Goal: Task Accomplishment & Management: Manage account settings

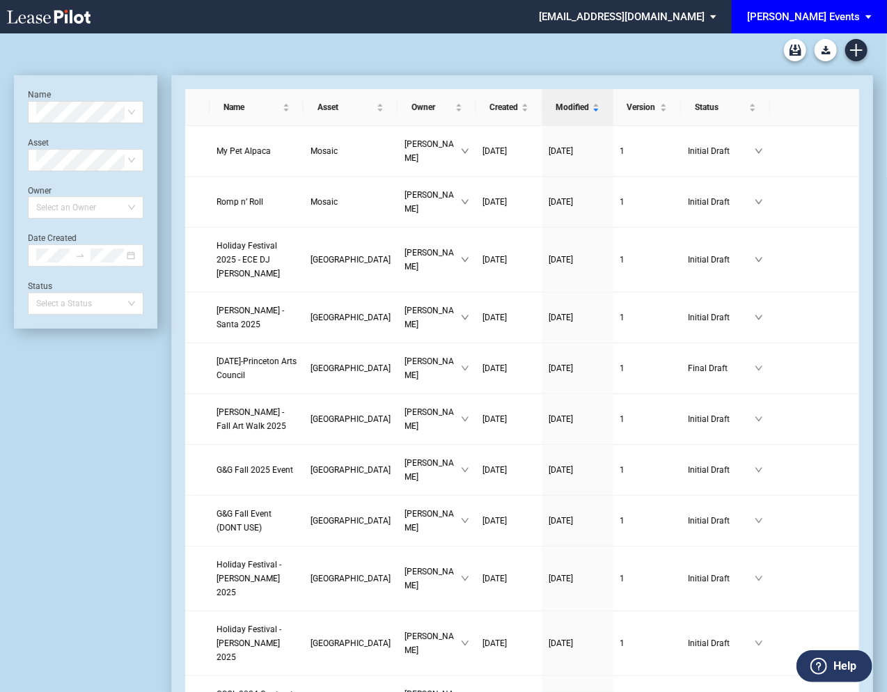
click at [680, 19] on md-select "edensevents@leasepilot.co Super Admin Area Admin Area Settings Sign Out" at bounding box center [633, 15] width 191 height 31
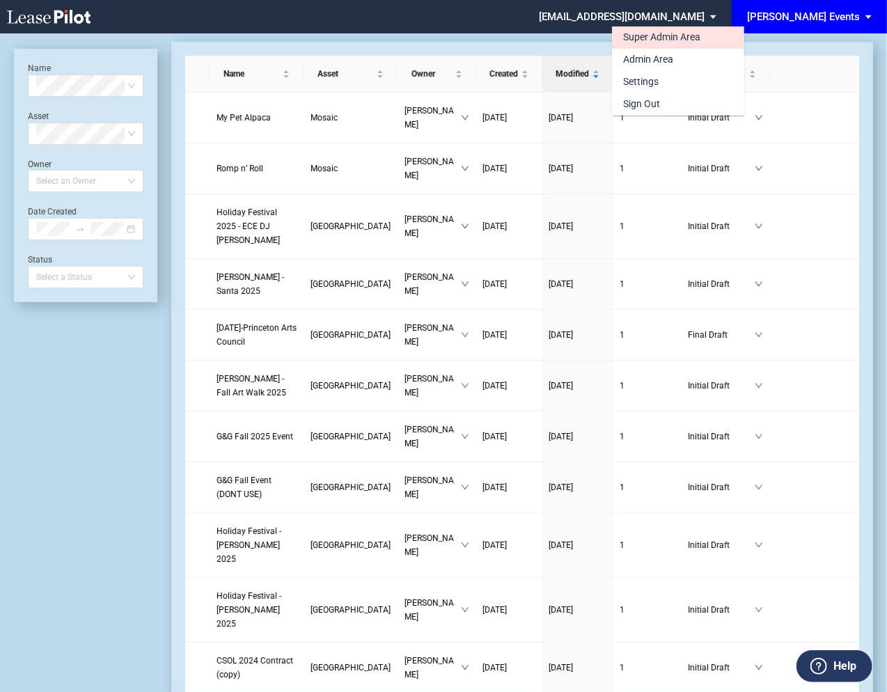
click at [658, 35] on div "Super Admin Area" at bounding box center [661, 38] width 77 height 14
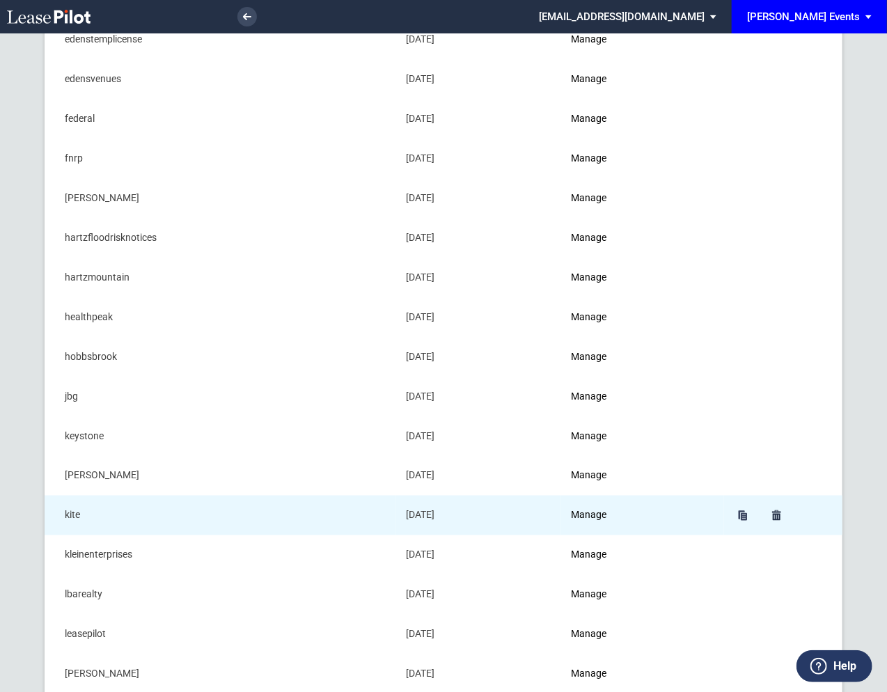
scroll to position [671, 0]
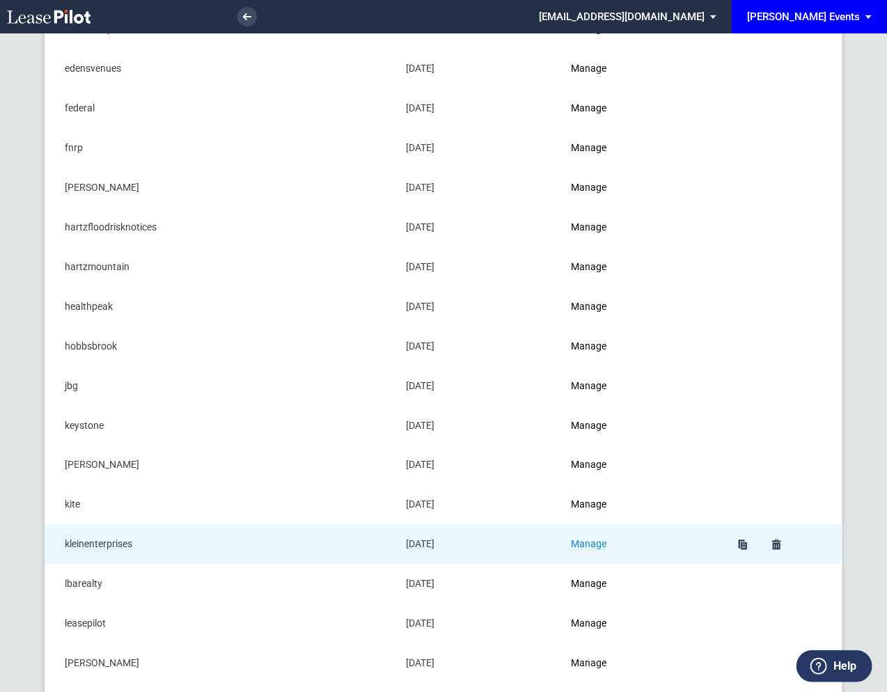
click at [601, 540] on link "Manage" at bounding box center [589, 544] width 36 height 11
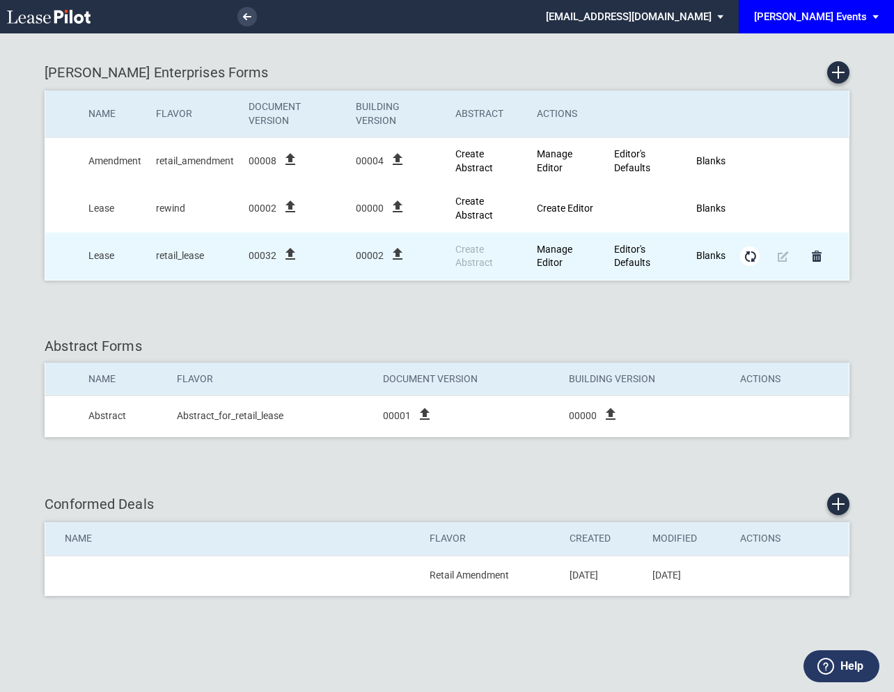
click at [748, 256] on md-icon "Form Updates" at bounding box center [750, 256] width 17 height 17
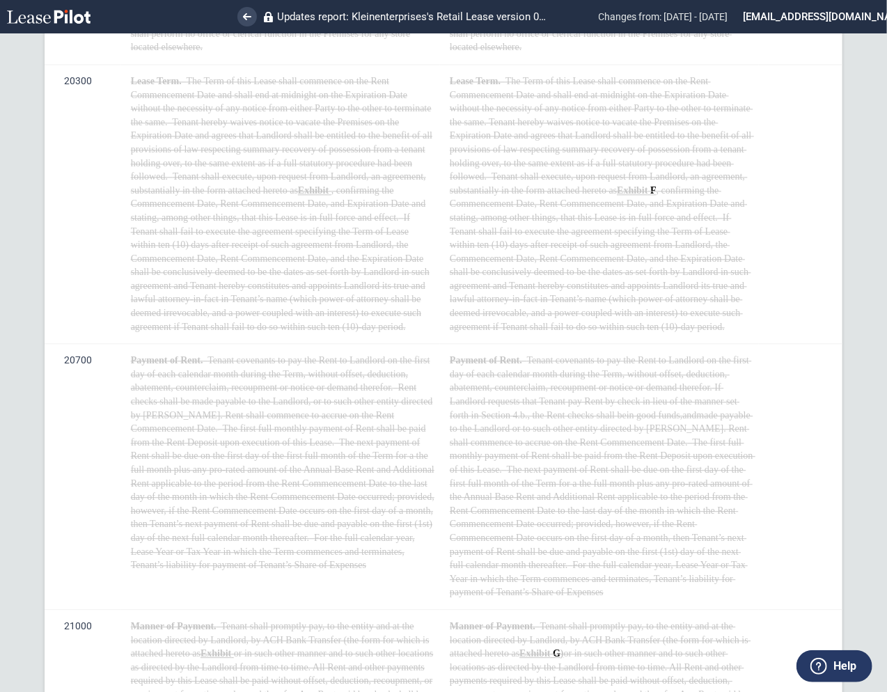
scroll to position [1228, 0]
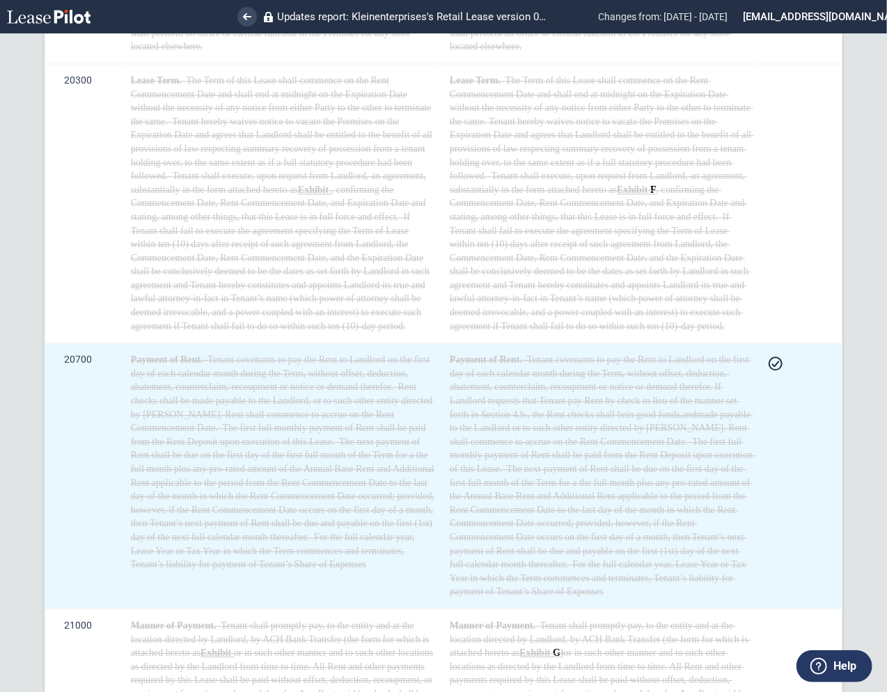
click at [772, 367] on icon at bounding box center [776, 364] width 8 height 6
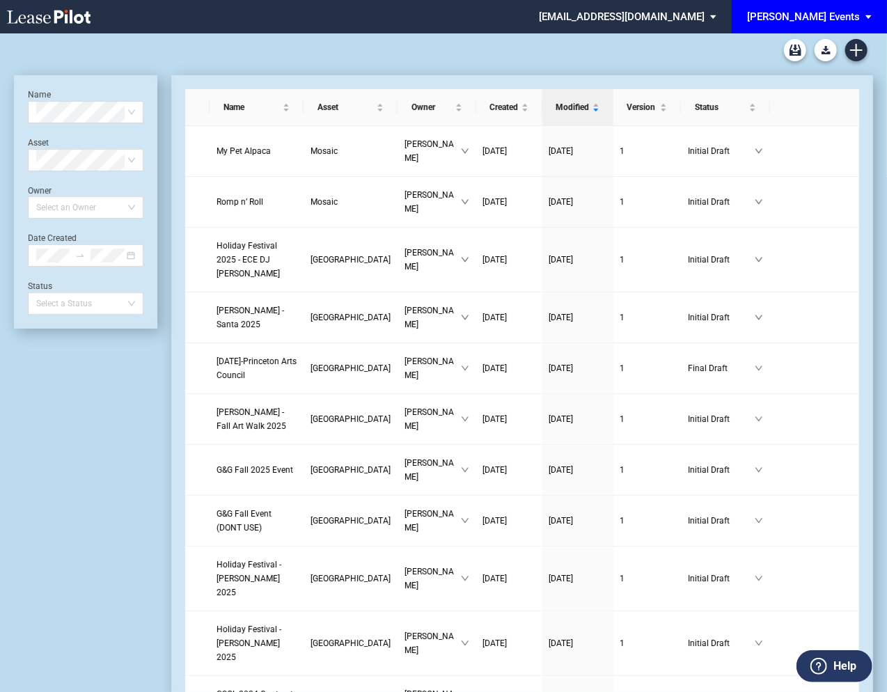
click at [690, 14] on md-select "edensevents@leasepilot.co Super Admin Area Admin Area Settings Sign Out" at bounding box center [633, 15] width 191 height 31
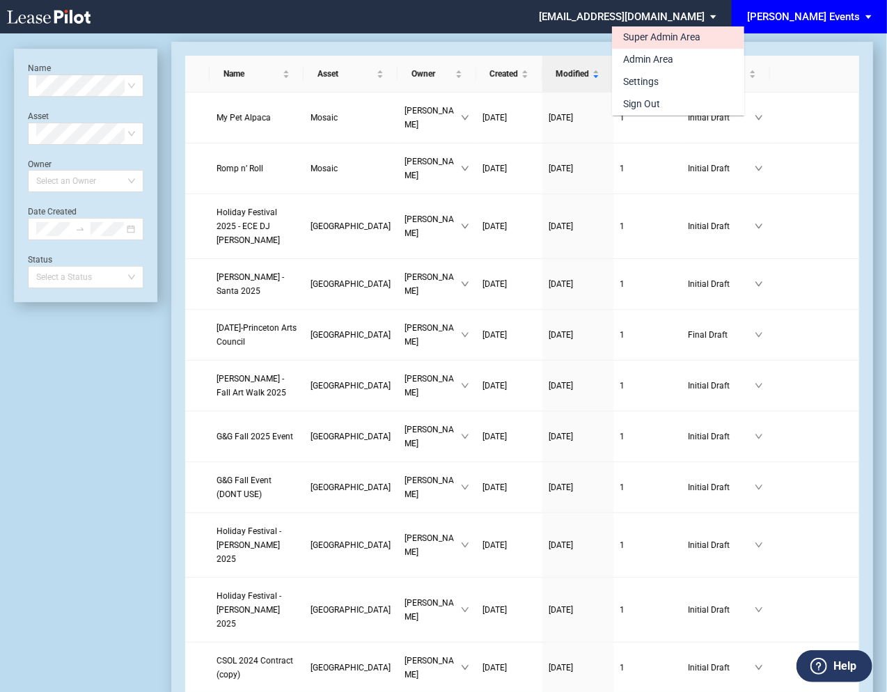
click at [655, 38] on div "Super Admin Area" at bounding box center [661, 38] width 77 height 14
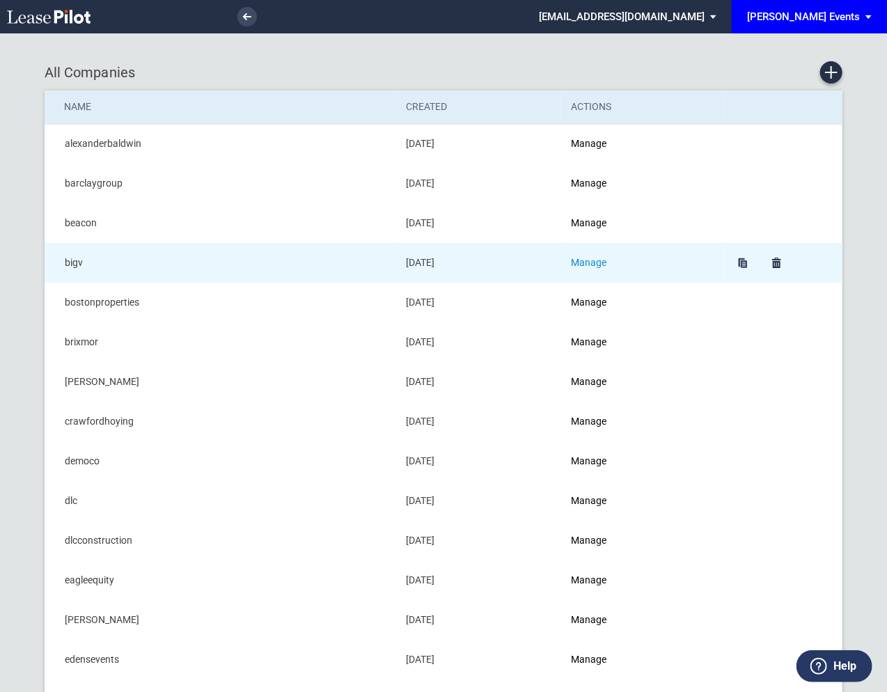
click at [596, 265] on link "Manage" at bounding box center [589, 262] width 36 height 11
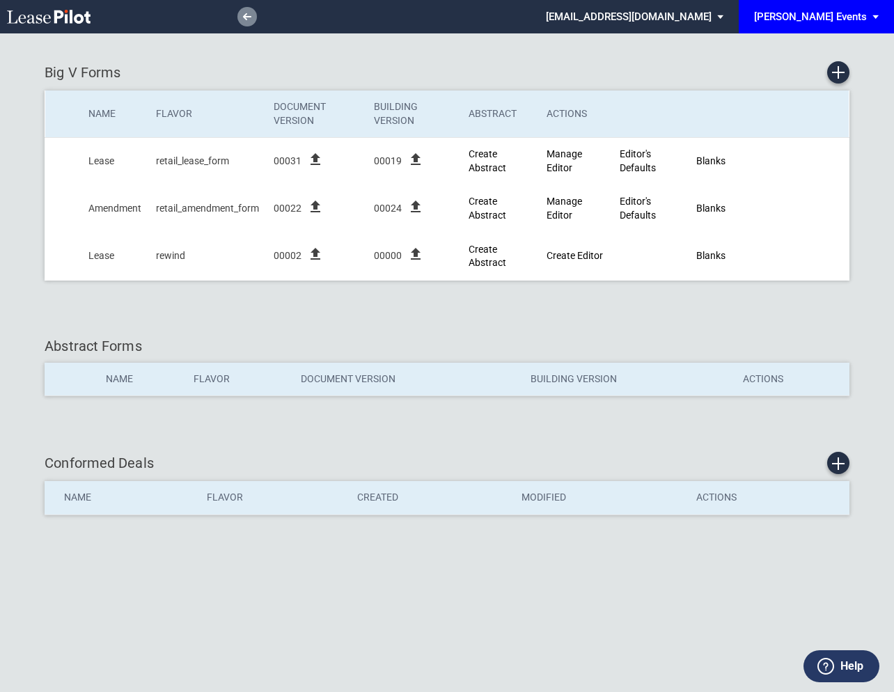
click at [246, 20] on link at bounding box center [246, 16] width 19 height 19
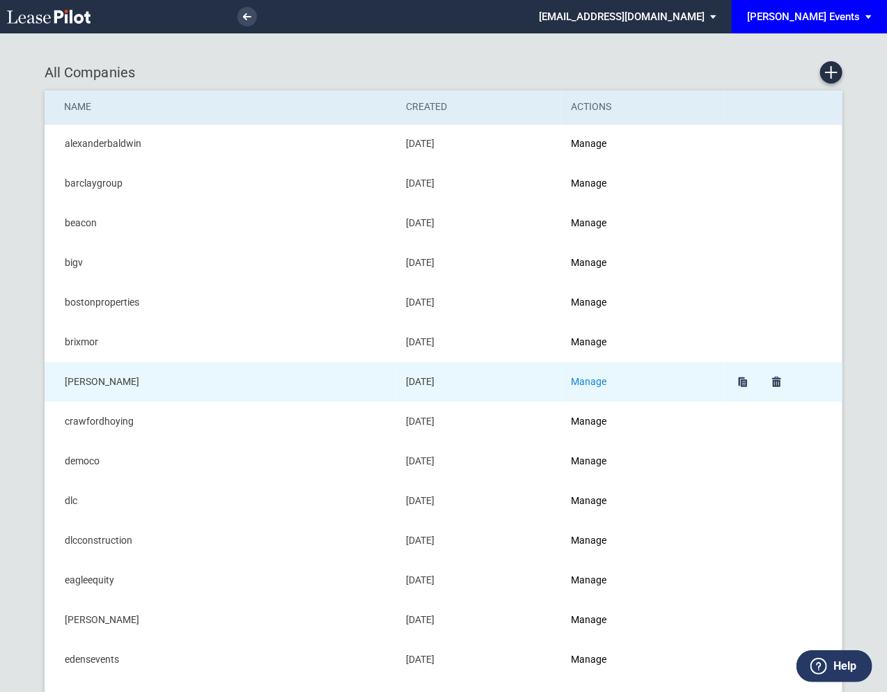
click at [594, 377] on link "Manage" at bounding box center [589, 381] width 36 height 11
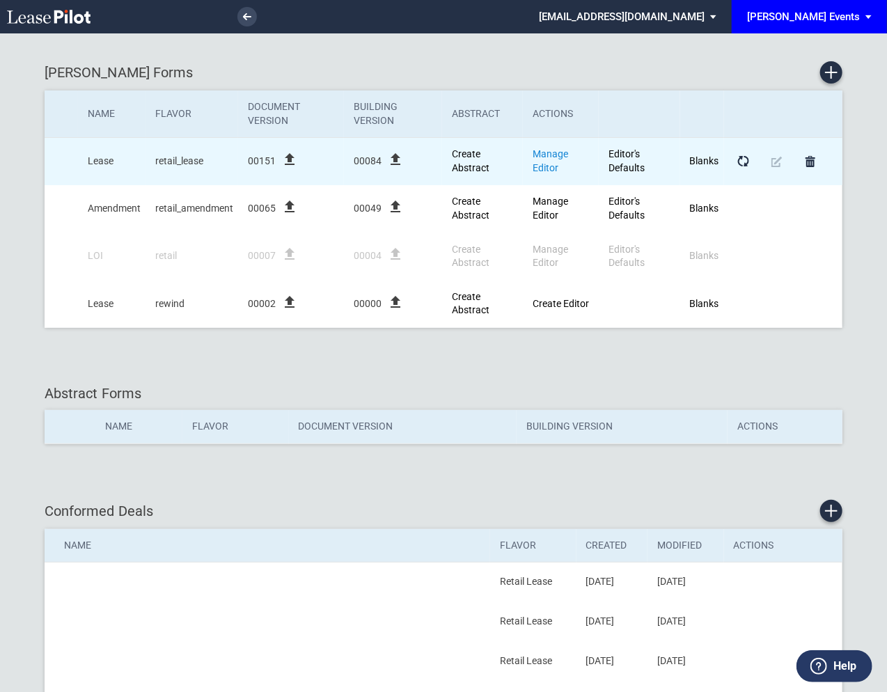
click at [549, 150] on link "Manage Editor" at bounding box center [551, 160] width 36 height 25
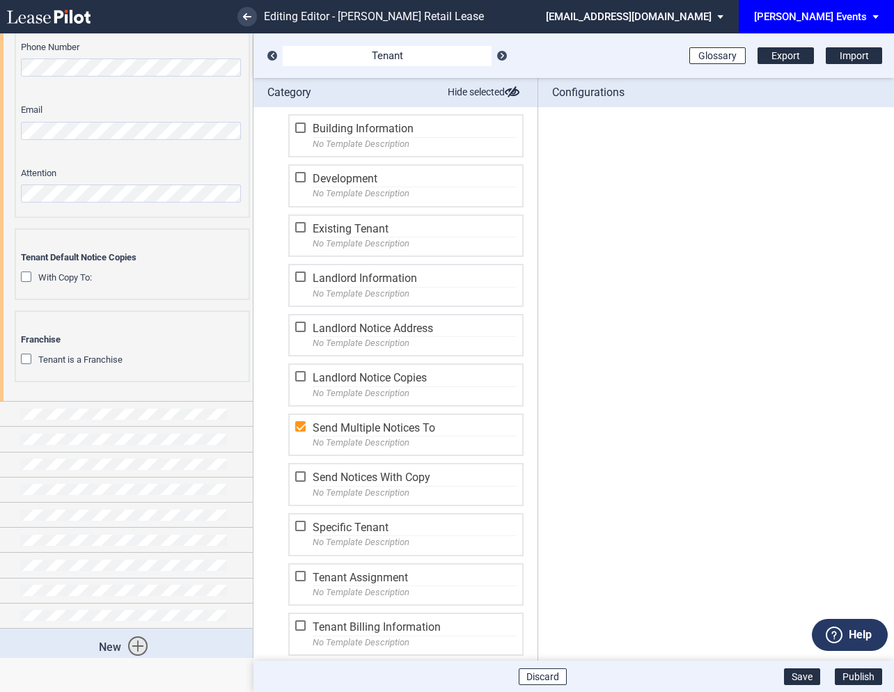
scroll to position [705, 0]
click at [10, 558] on div at bounding box center [126, 561] width 253 height 24
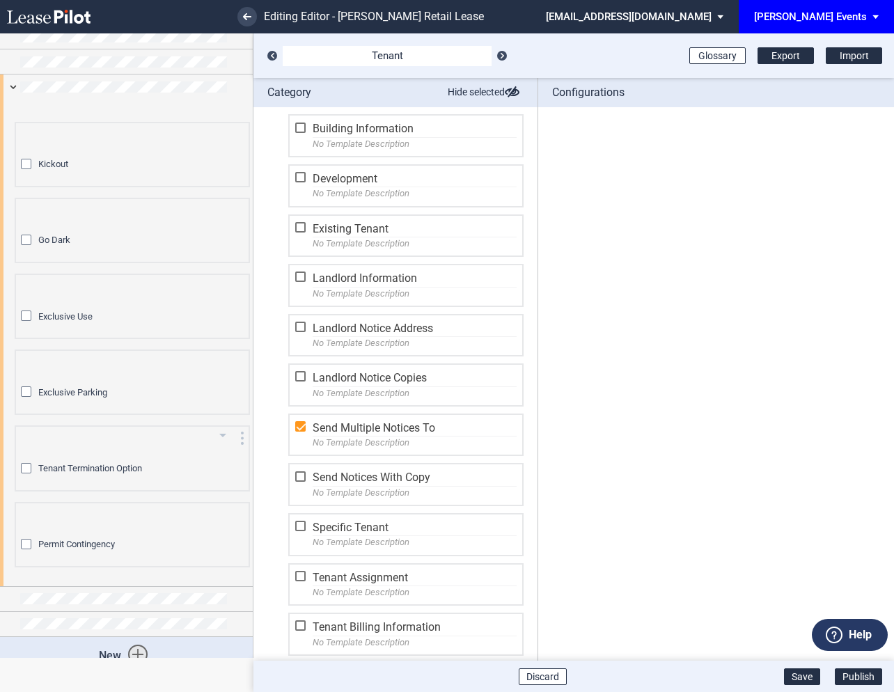
scroll to position [1187, 0]
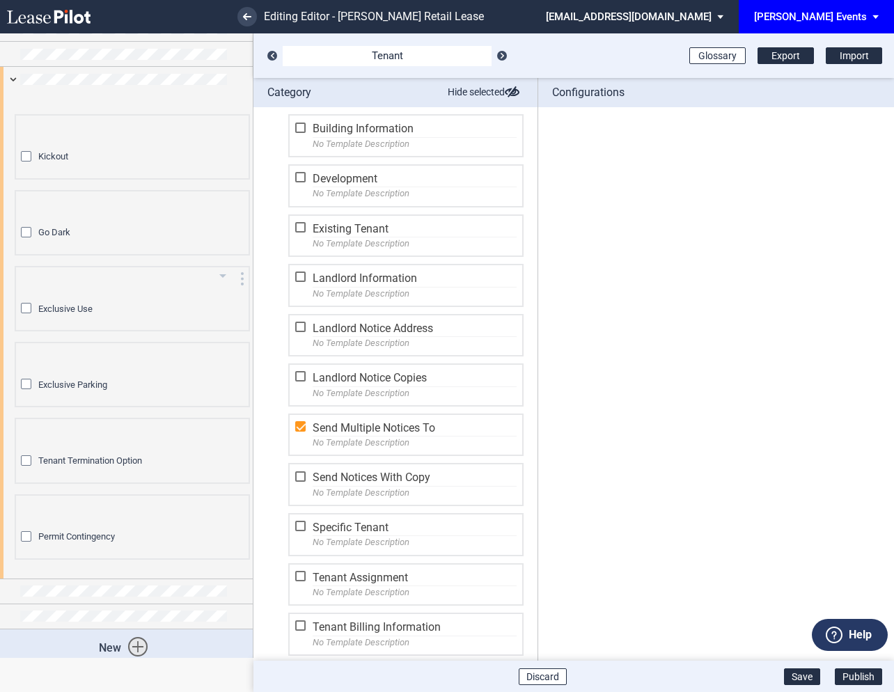
click at [24, 303] on div "Exclusive Use" at bounding box center [28, 310] width 14 height 14
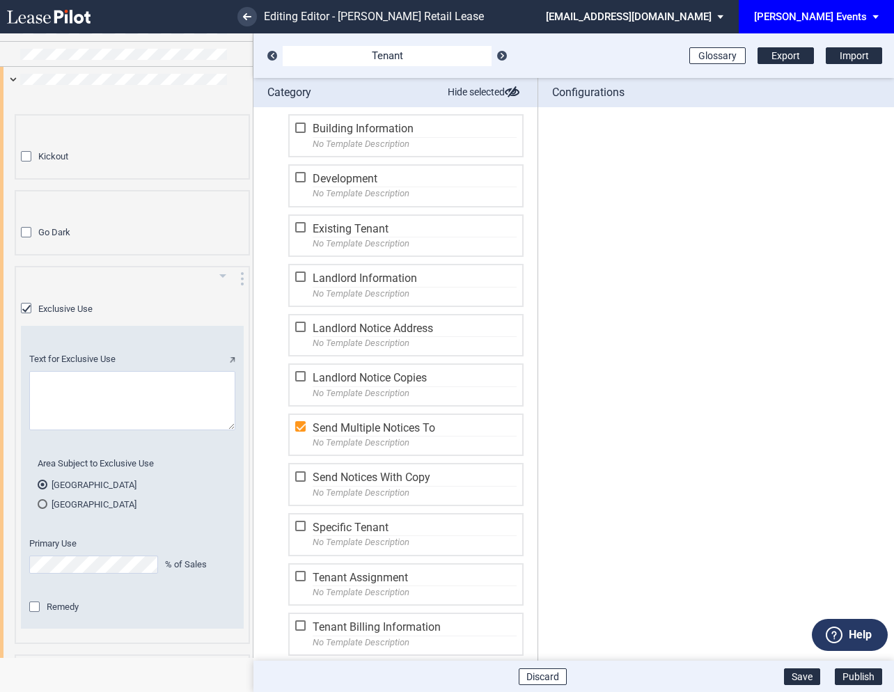
scroll to position [1245, 0]
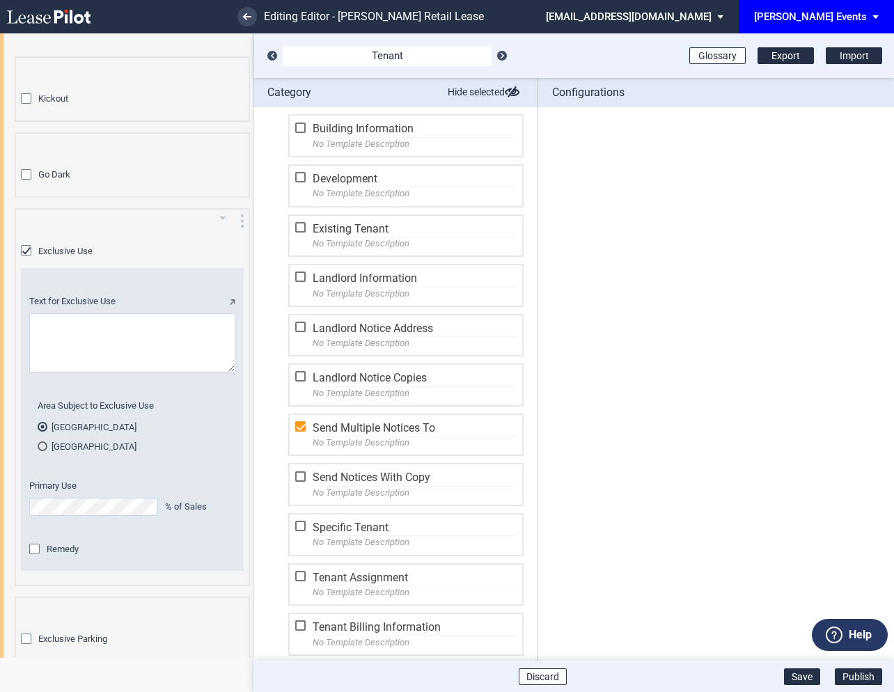
click at [47, 440] on md-radio-button "Portion of Shopping Center" at bounding box center [132, 446] width 189 height 13
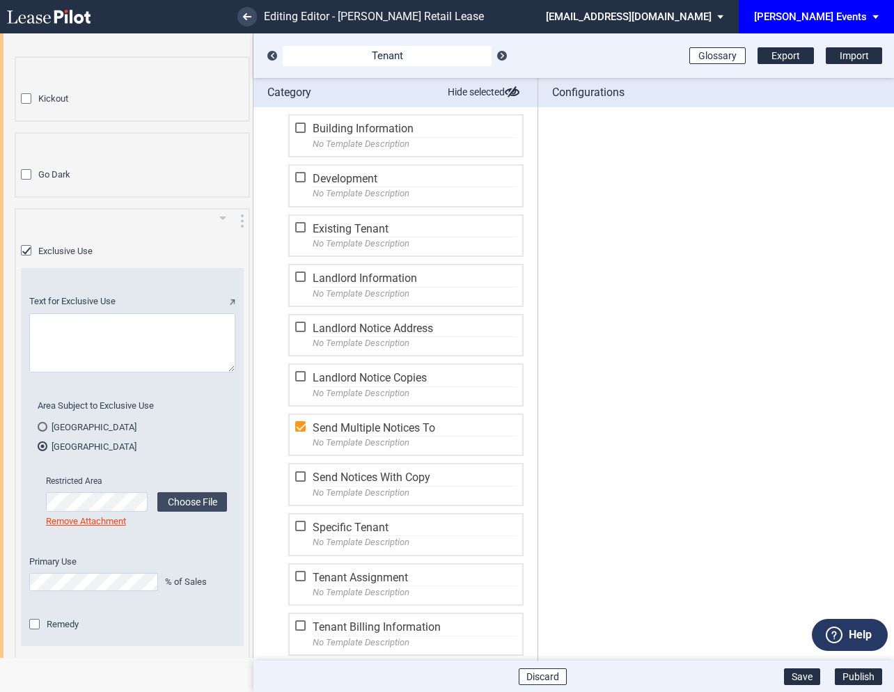
click at [221, 211] on icon "arrow_drop_down" at bounding box center [222, 218] width 17 height 17
click at [148, 233] on button "edit Edit" at bounding box center [161, 231] width 136 height 22
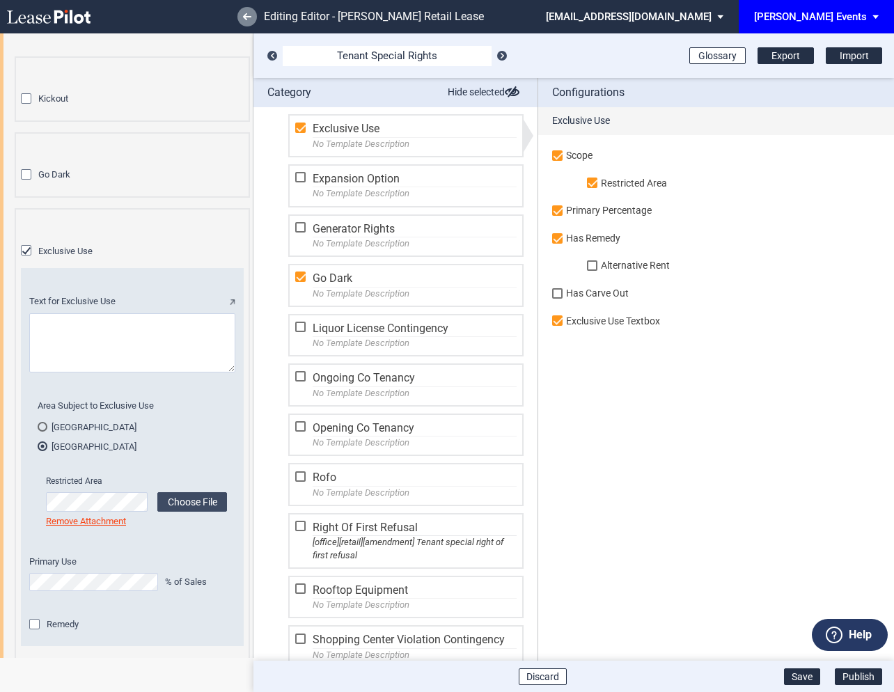
click at [244, 15] on icon at bounding box center [247, 16] width 8 height 7
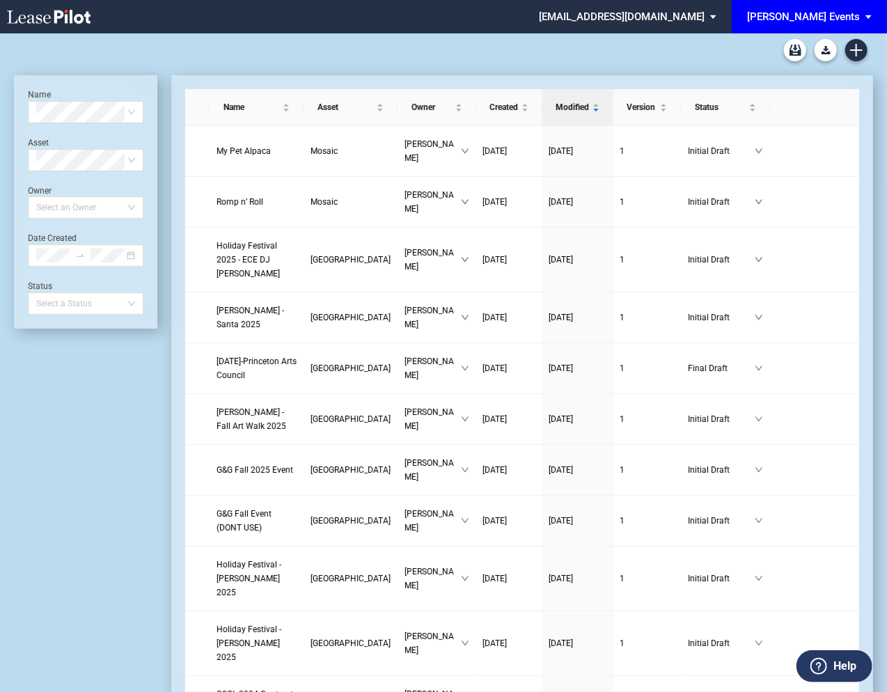
click at [677, 17] on md-select "edensevents@leasepilot.co Super Admin Area Admin Area Settings Sign Out" at bounding box center [633, 15] width 191 height 31
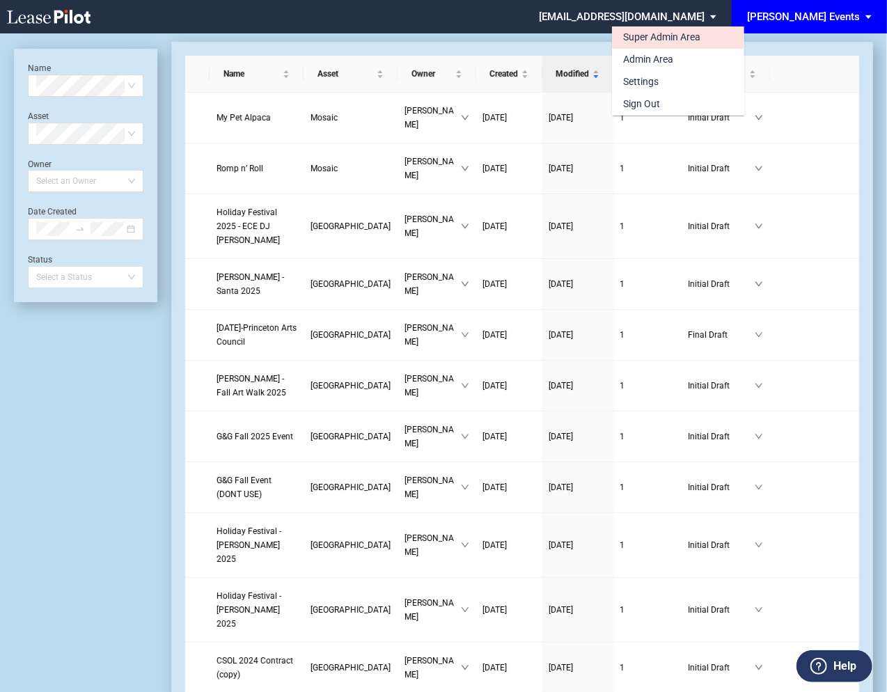
click at [659, 41] on div "Super Admin Area" at bounding box center [661, 38] width 77 height 14
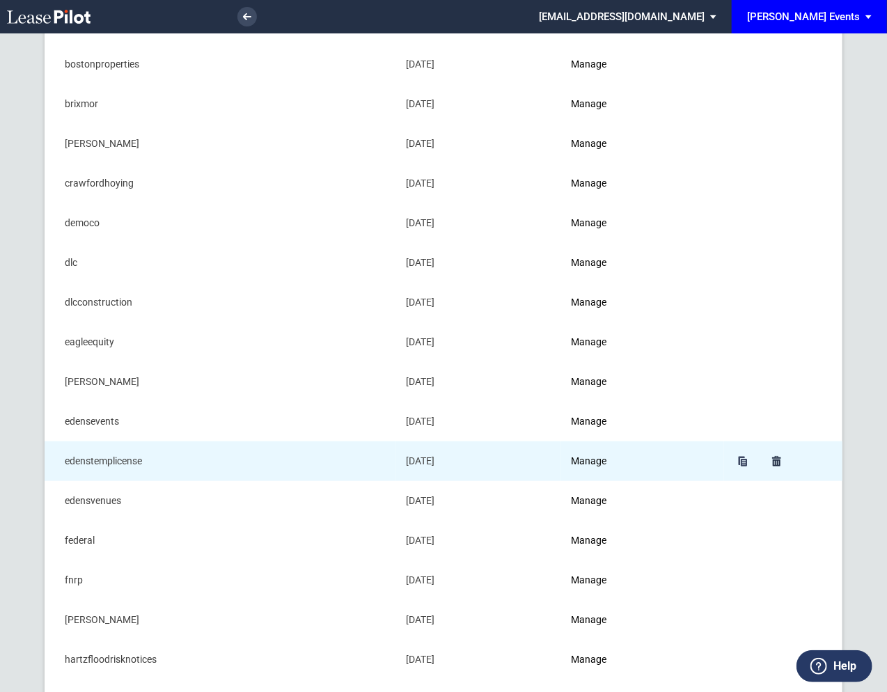
scroll to position [281, 0]
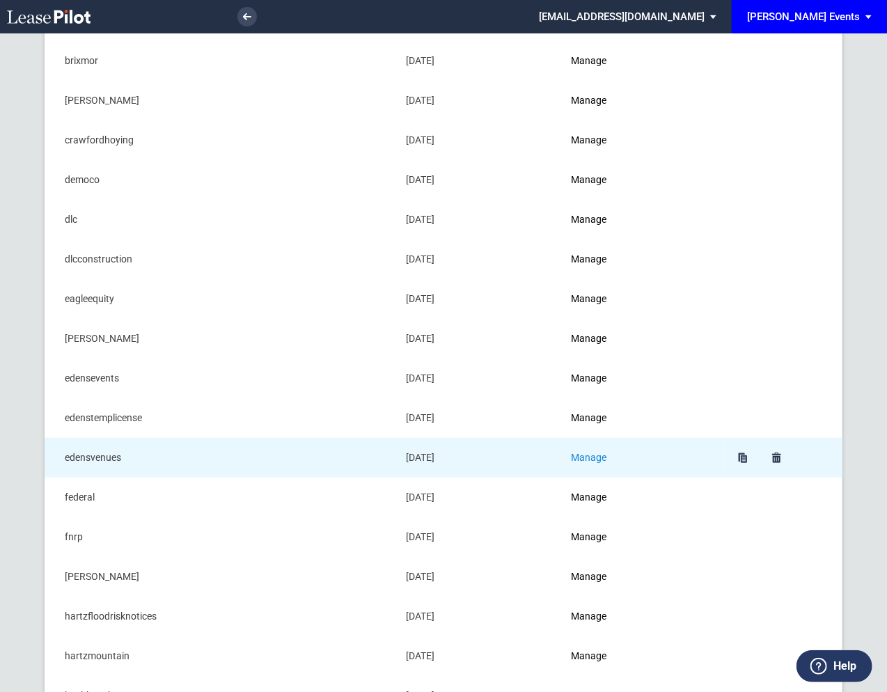
click at [599, 453] on link "Manage" at bounding box center [589, 457] width 36 height 11
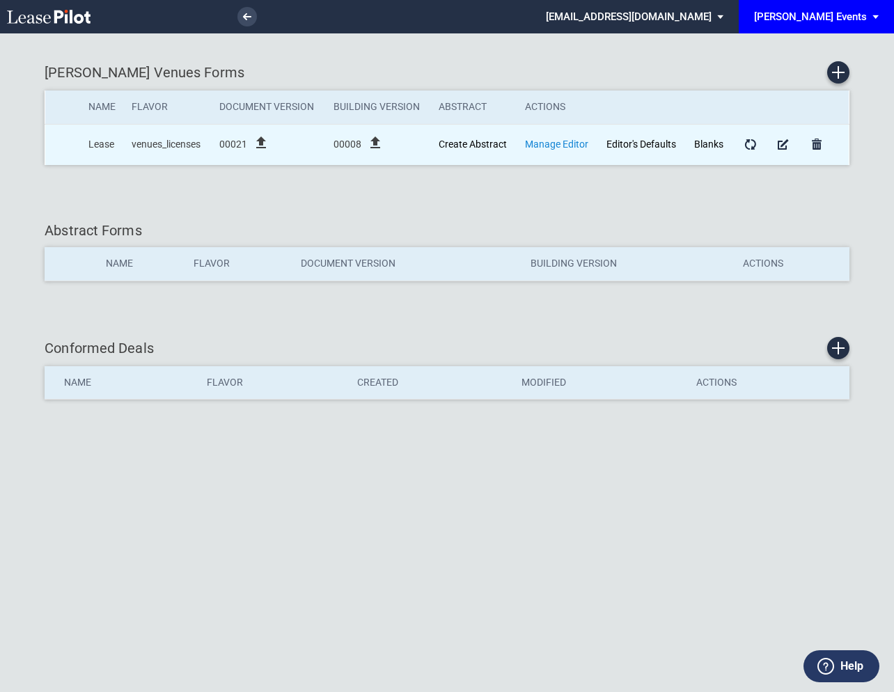
click at [563, 142] on link "Manage Editor" at bounding box center [556, 144] width 63 height 11
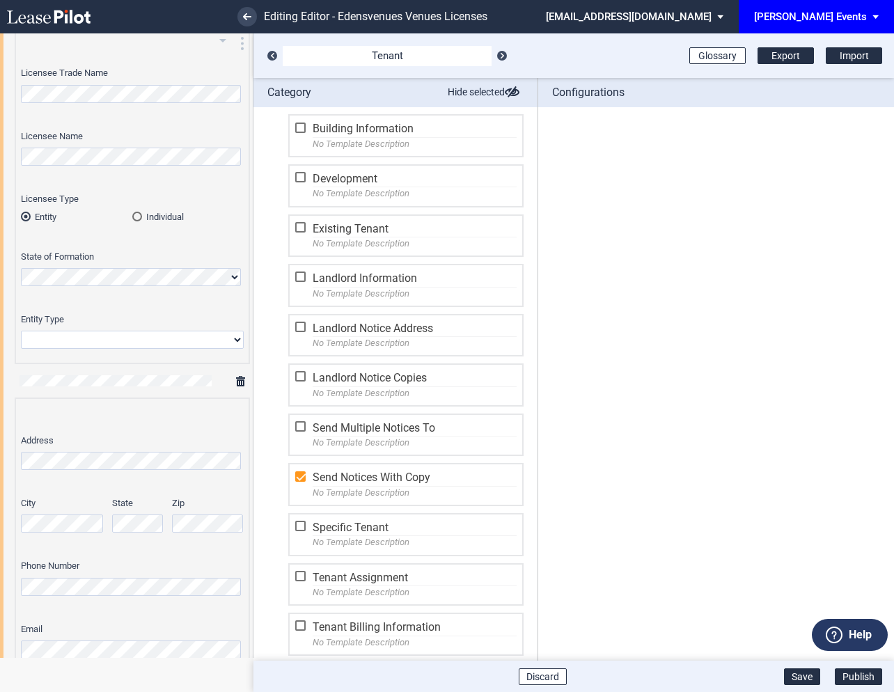
scroll to position [435, 0]
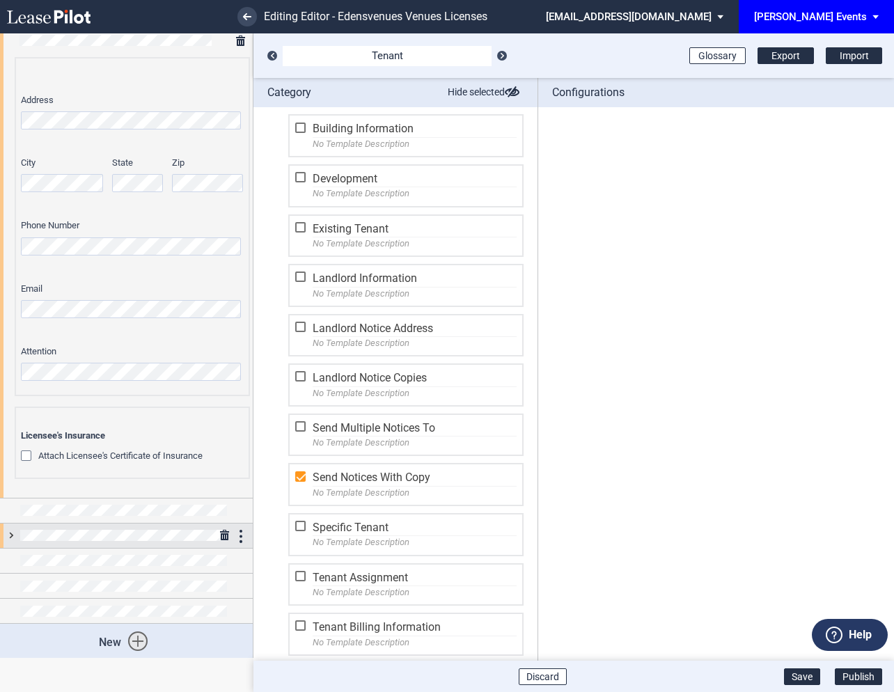
click at [10, 532] on div at bounding box center [126, 536] width 253 height 24
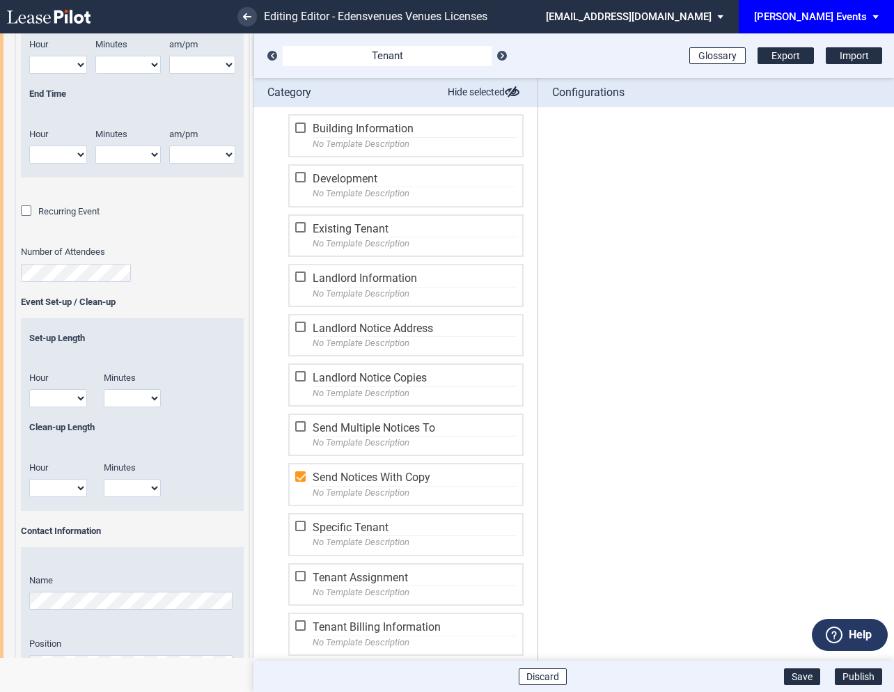
scroll to position [1205, 0]
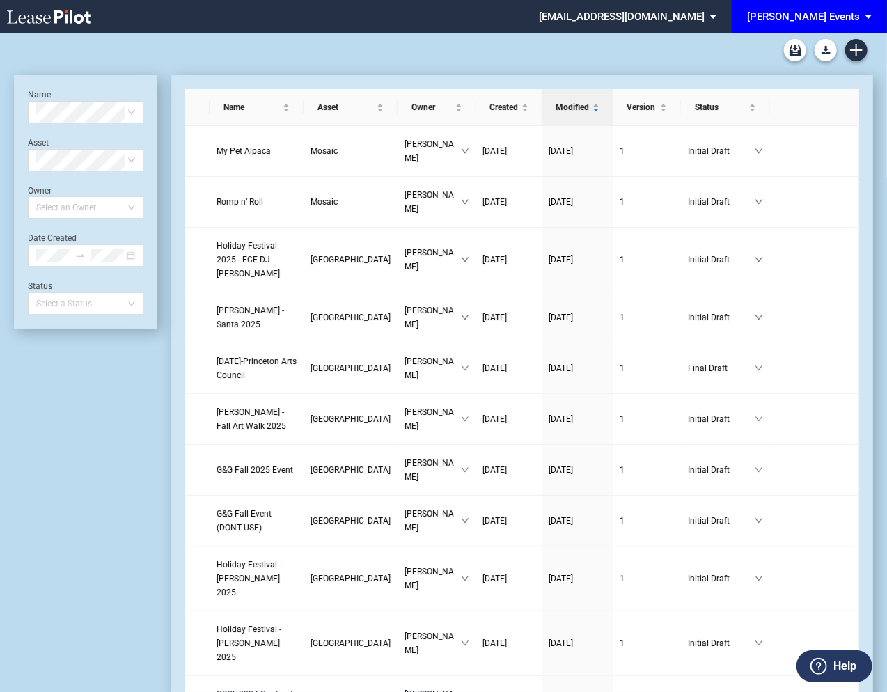
click at [725, 15] on md-select "edensevents@leasepilot.co Super Admin Area Admin Area Settings Sign Out" at bounding box center [633, 15] width 191 height 31
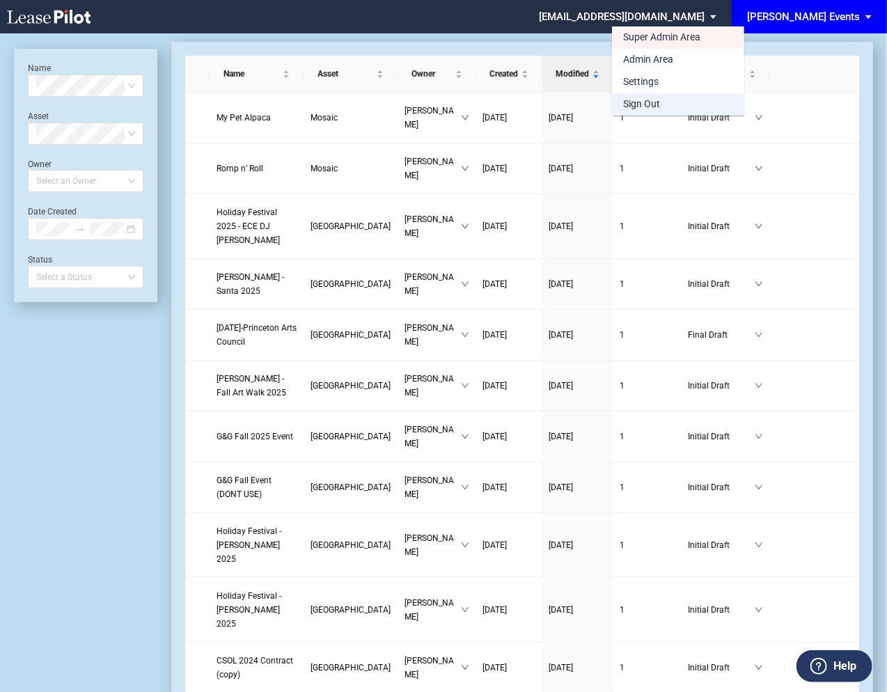
click at [652, 107] on div "Sign Out" at bounding box center [641, 104] width 37 height 14
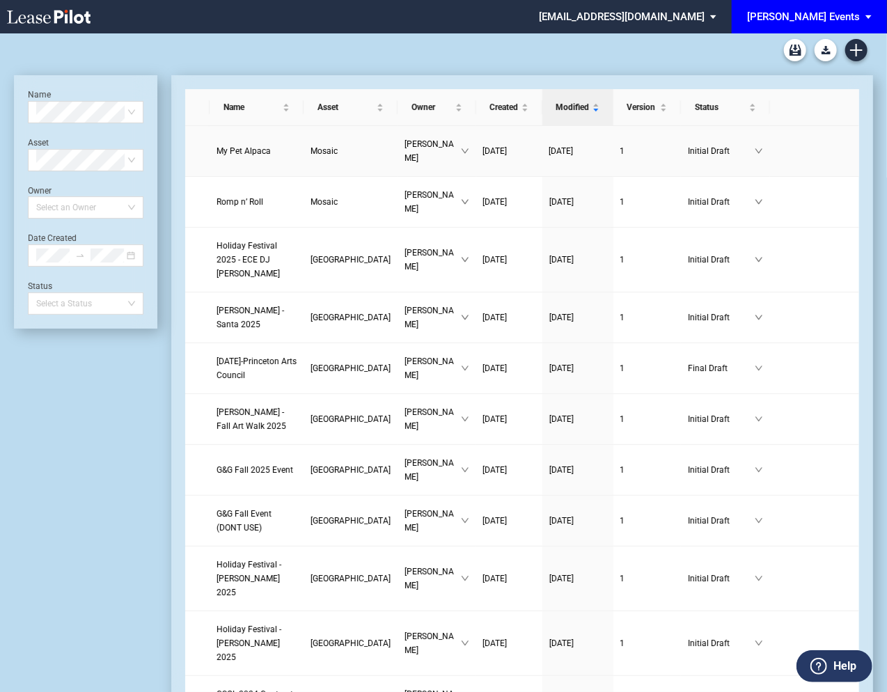
scroll to position [33, 0]
